Goal: Transaction & Acquisition: Purchase product/service

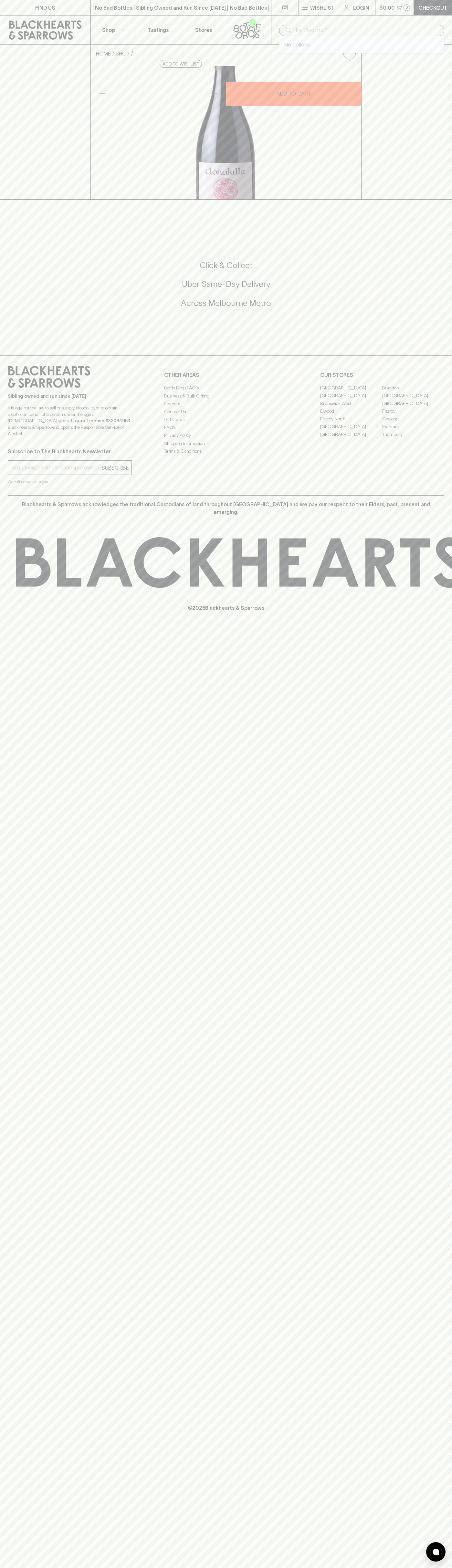
click at [434, 29] on input "text" at bounding box center [366, 30] width 144 height 10
click at [443, 1444] on div "FIND US | No Bad Bottles | Sibling Owned and Run Since [DATE] | No Bad Bottles …" at bounding box center [226, 784] width 452 height 1568
click at [272, 1567] on html "FIND US | No Bad Bottles | Sibling Owned and Run Since [DATE] | No Bad Bottles …" at bounding box center [226, 784] width 452 height 1568
click at [3, 213] on div at bounding box center [226, 206] width 452 height 13
